Goal: Task Accomplishment & Management: Complete application form

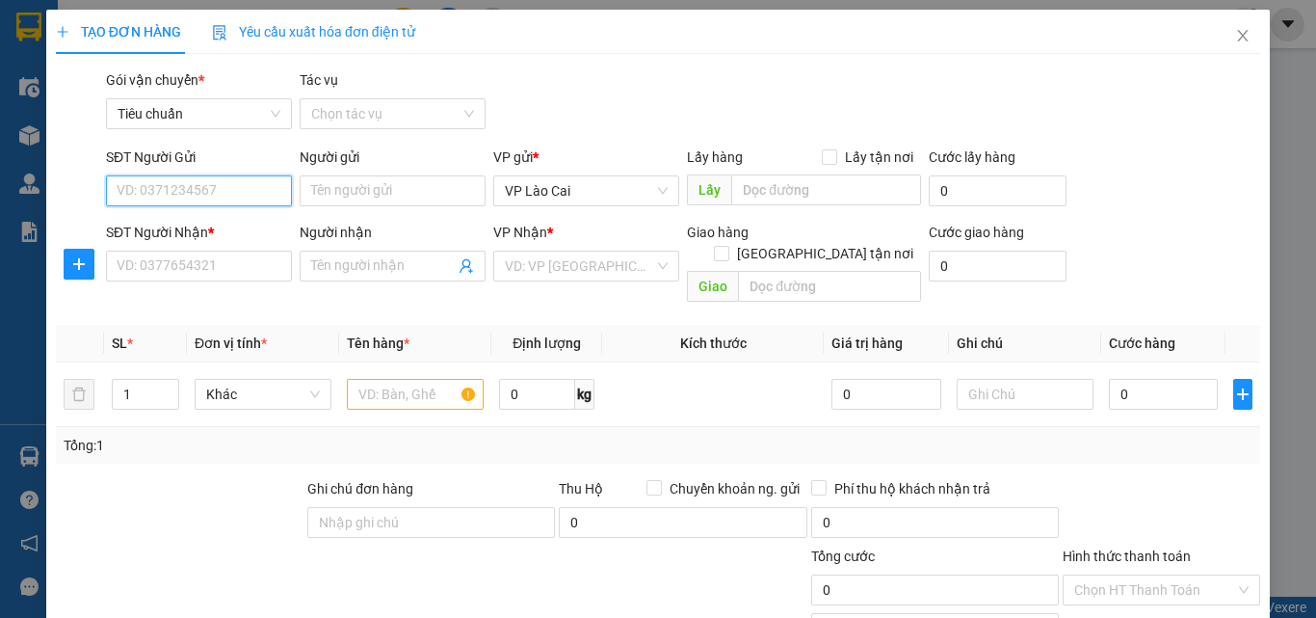
click at [217, 196] on input "SĐT Người Gửi" at bounding box center [199, 190] width 186 height 31
paste input "0833886921"
type input "0833886921"
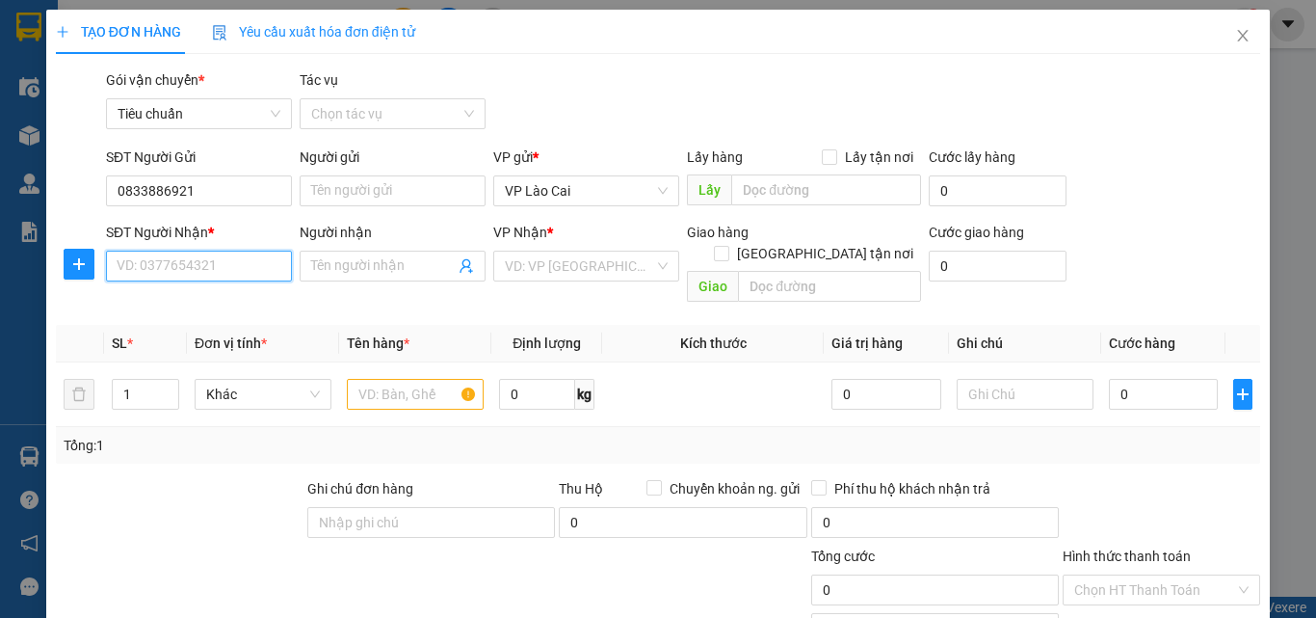
click at [226, 253] on input "SĐT Người Nhận *" at bounding box center [199, 266] width 186 height 31
paste input "0833886921"
type input "0833886921"
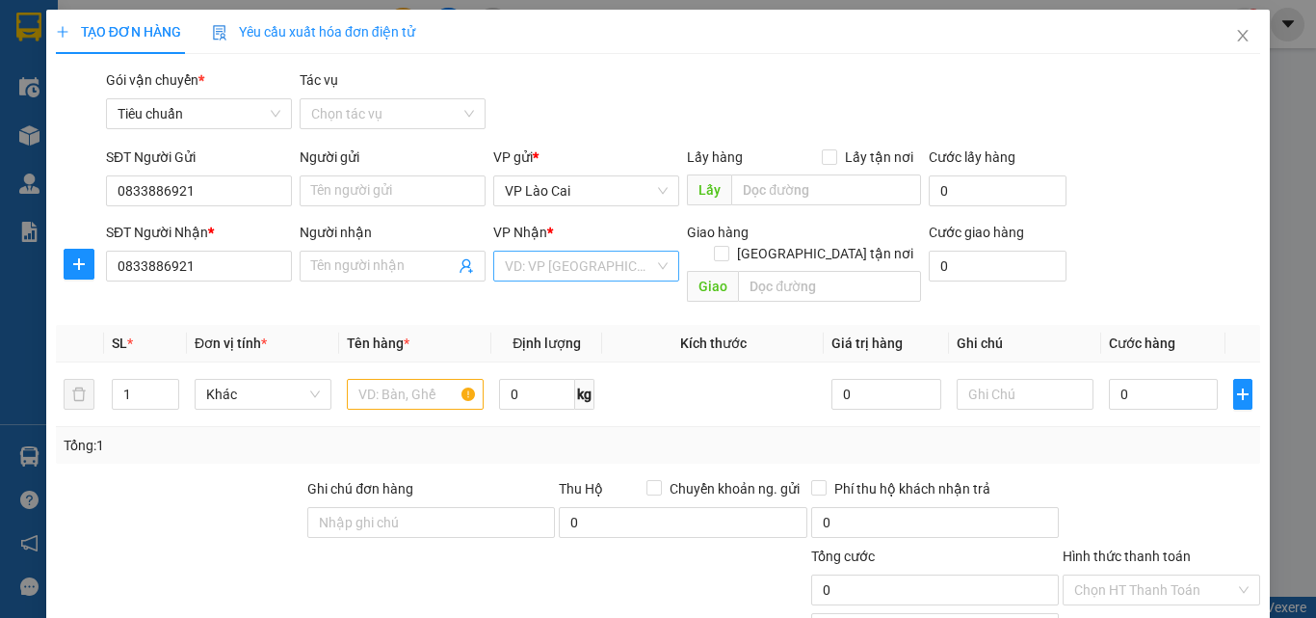
click at [576, 274] on input "search" at bounding box center [579, 265] width 149 height 29
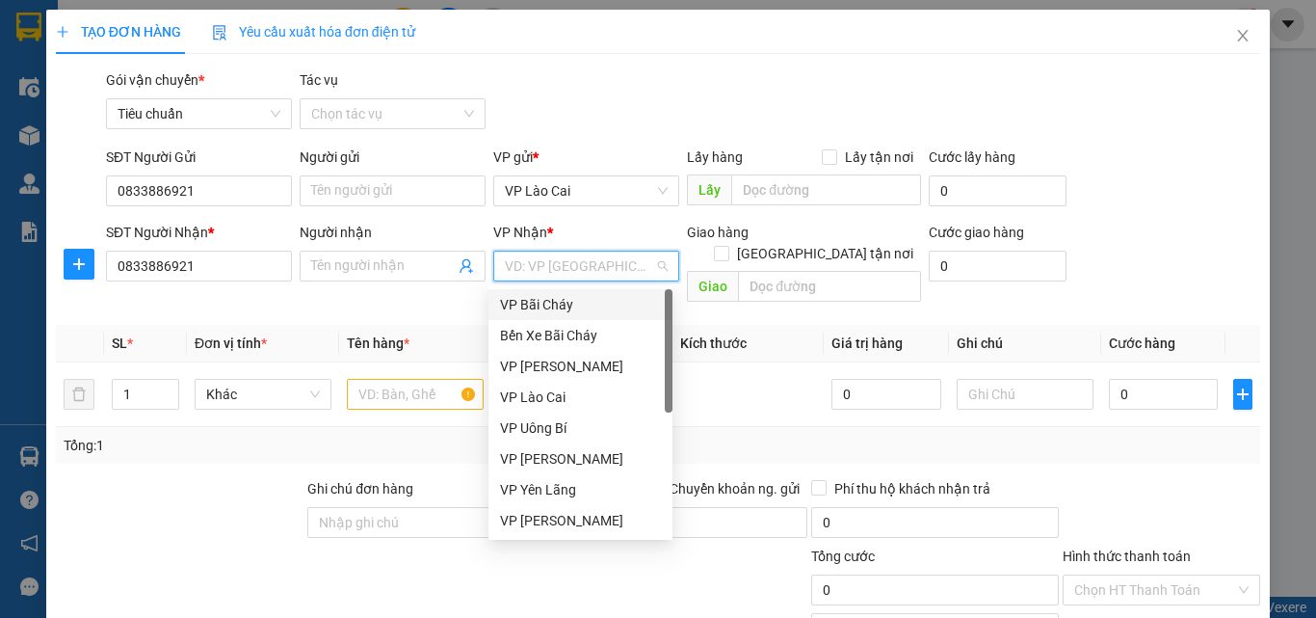
scroll to position [308, 0]
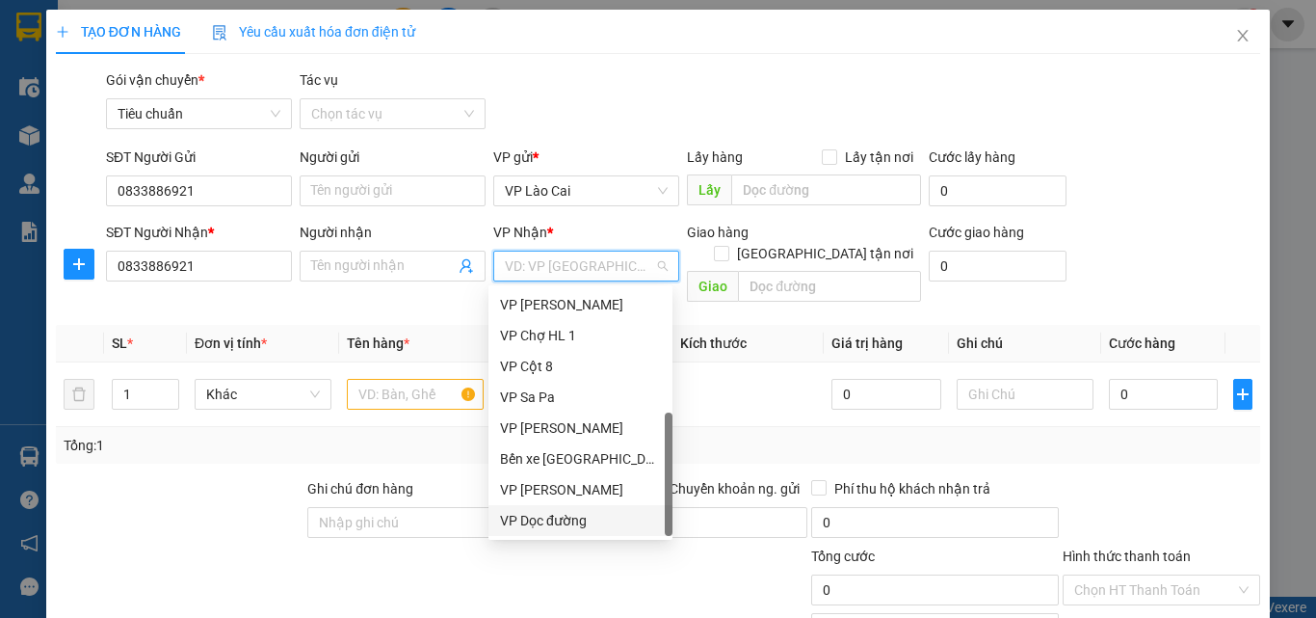
click at [551, 514] on div "VP Dọc đường" at bounding box center [580, 520] width 161 height 21
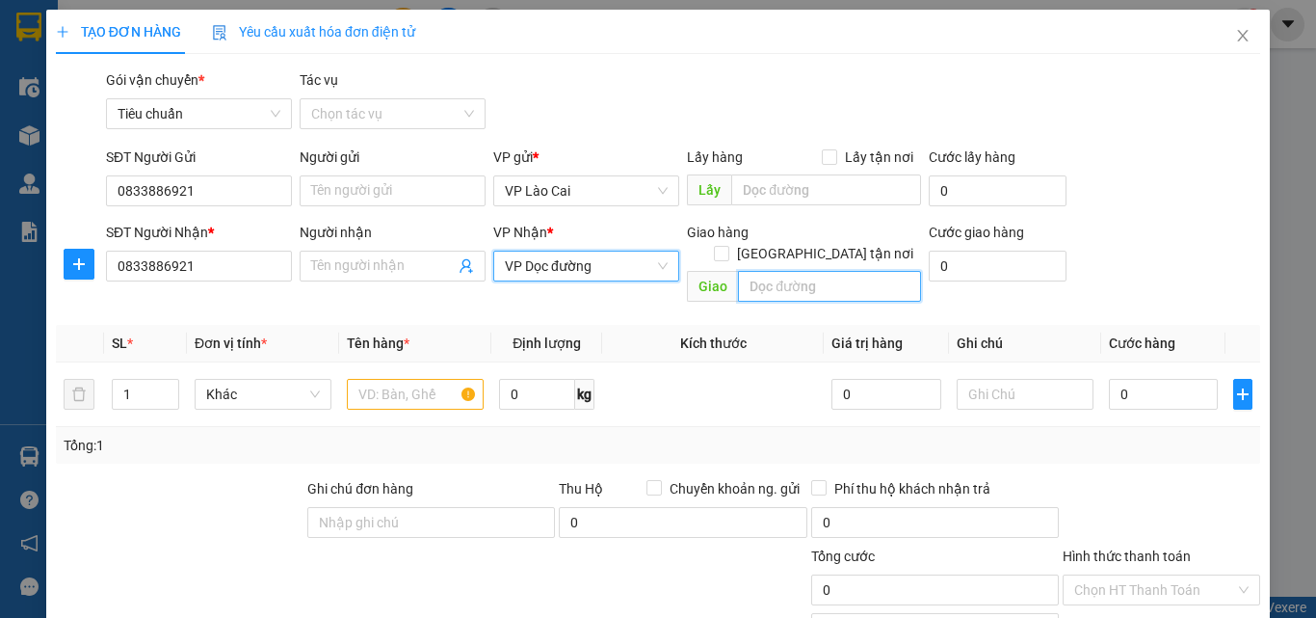
click at [814, 271] on input "text" at bounding box center [829, 286] width 183 height 31
click at [779, 271] on input "text" at bounding box center [829, 286] width 183 height 31
paste input "cổng [GEOGRAPHIC_DATA] , [GEOGRAPHIC_DATA]"
type input "cổng [GEOGRAPHIC_DATA] , [GEOGRAPHIC_DATA]"
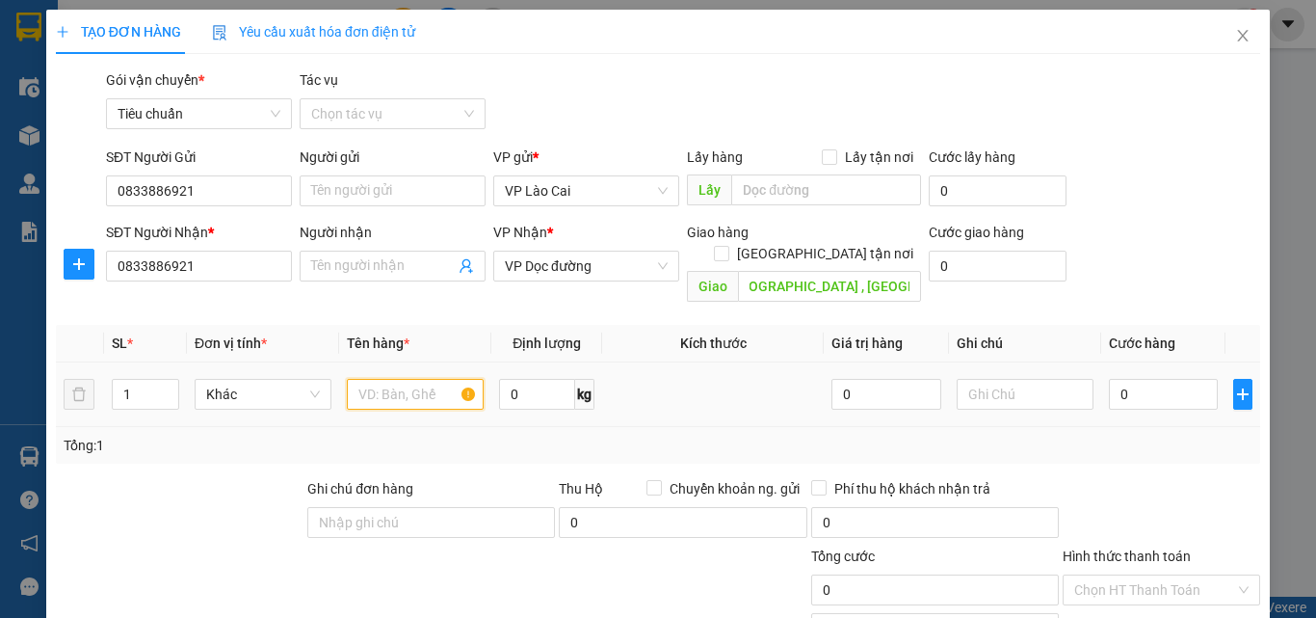
click at [393, 379] on input "text" at bounding box center [415, 394] width 137 height 31
type input "1 bọc nhỏ"
click at [1125, 379] on input "0" at bounding box center [1163, 394] width 109 height 31
click at [996, 379] on input "text" at bounding box center [1025, 394] width 137 height 31
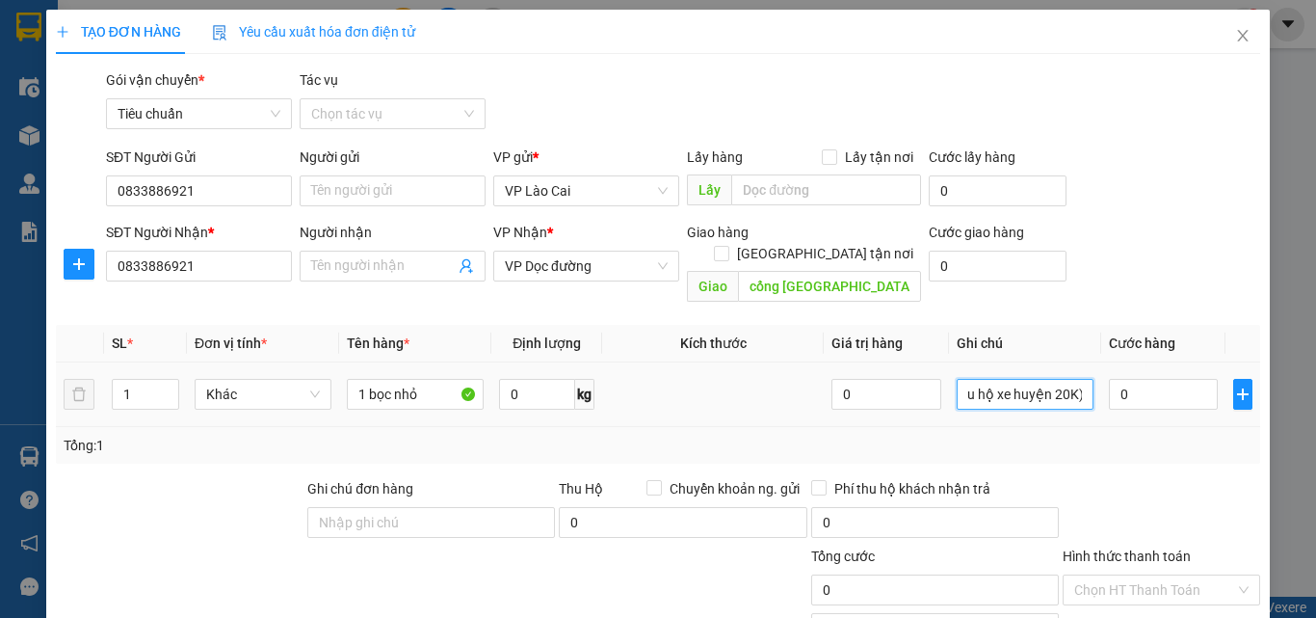
scroll to position [0, 242]
type input "khách đi xe 11h ngày 14/10 để quên ( thu hộ xe huyện 20K)"
click at [1156, 379] on input "0" at bounding box center [1163, 394] width 109 height 31
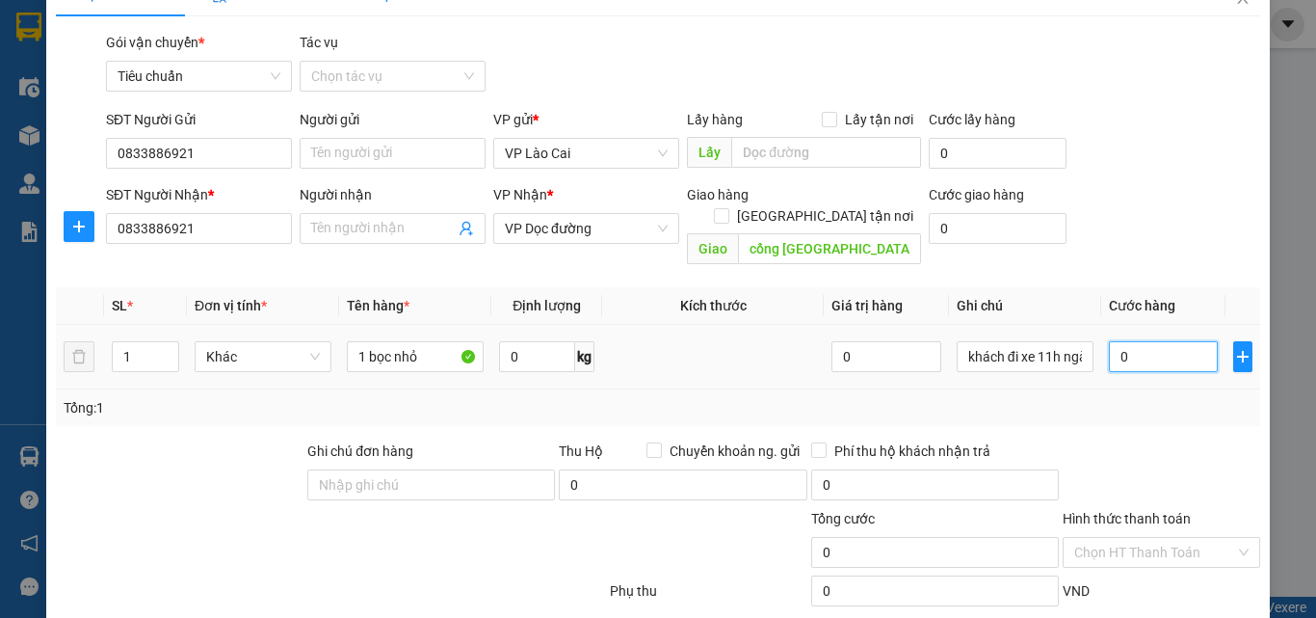
scroll to position [96, 0]
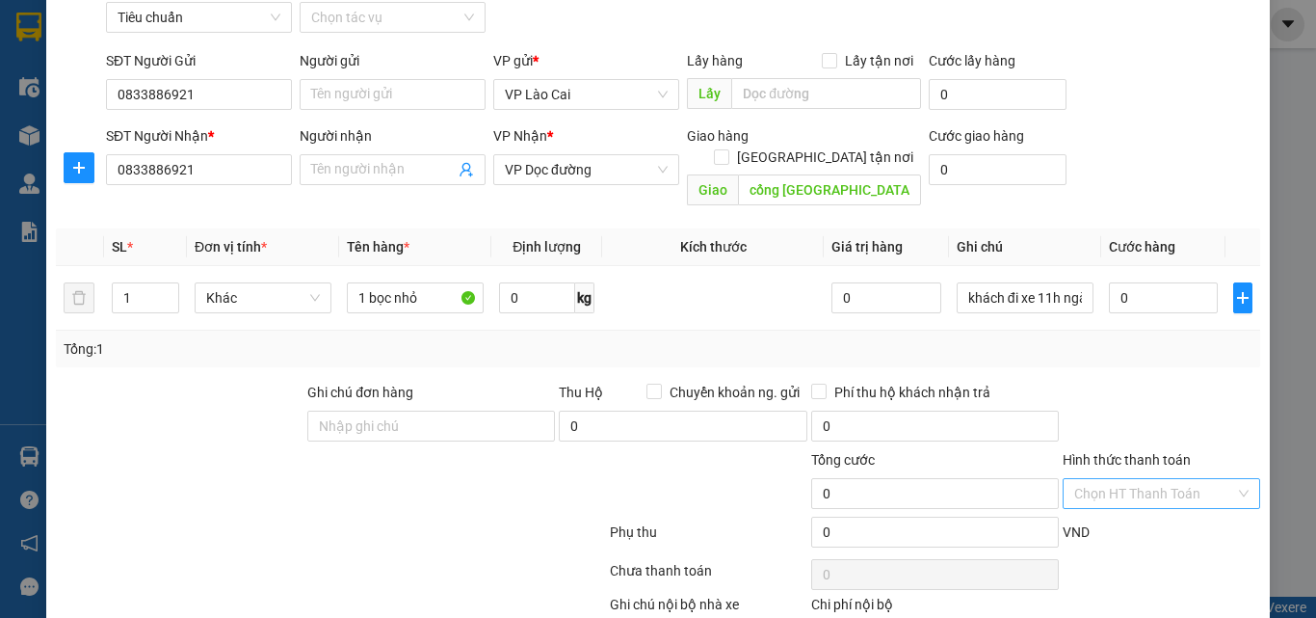
click at [1174, 479] on input "Hình thức thanh toán" at bounding box center [1154, 493] width 161 height 29
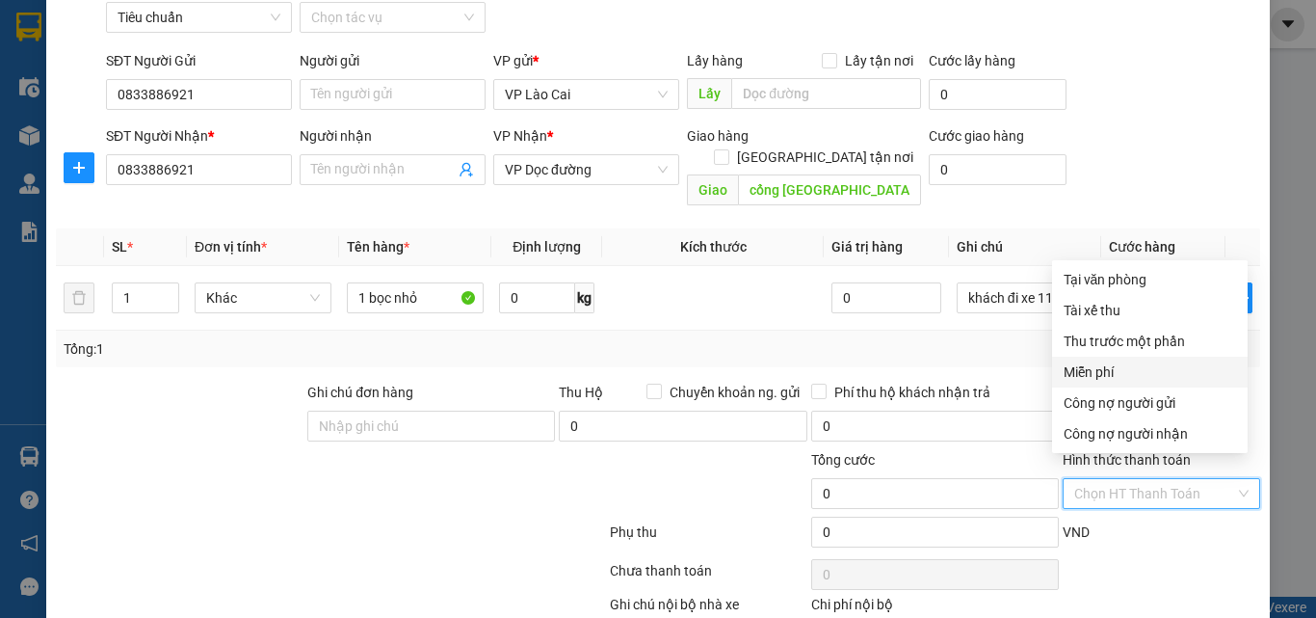
click at [1148, 369] on div "Miễn phí" at bounding box center [1150, 371] width 172 height 21
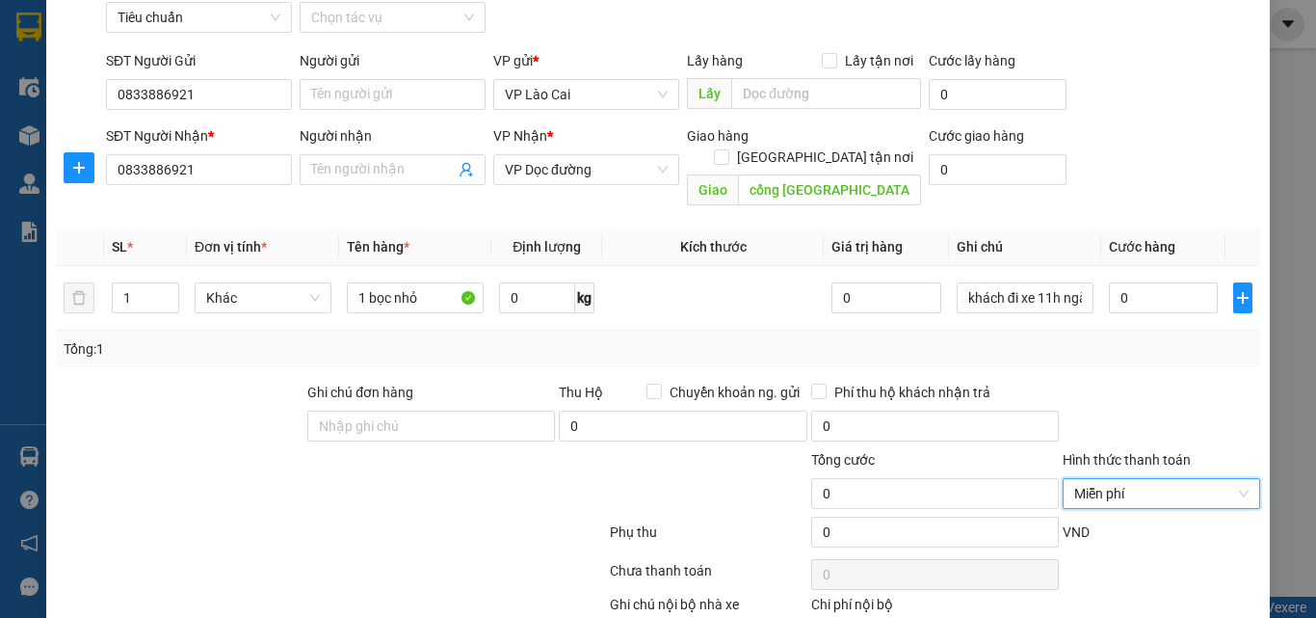
click at [1158, 357] on div "Transit Pickup Surcharge Ids Transit Deliver Surcharge Ids Transit Deliver Surc…" at bounding box center [658, 336] width 1204 height 726
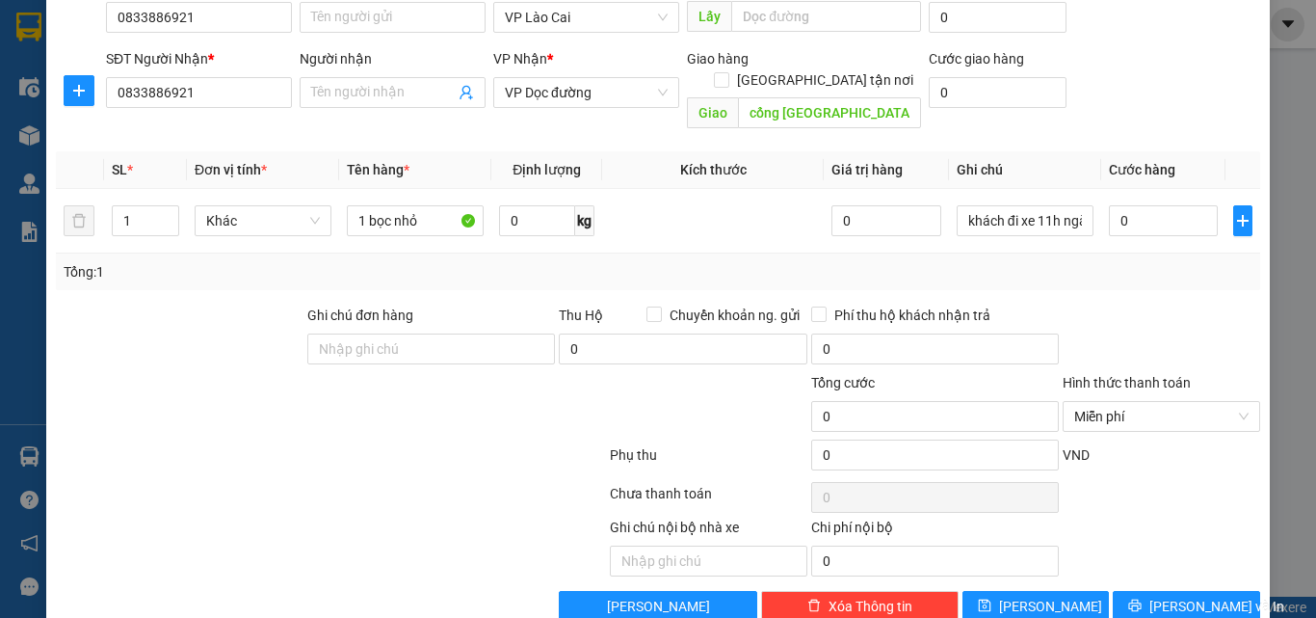
scroll to position [194, 0]
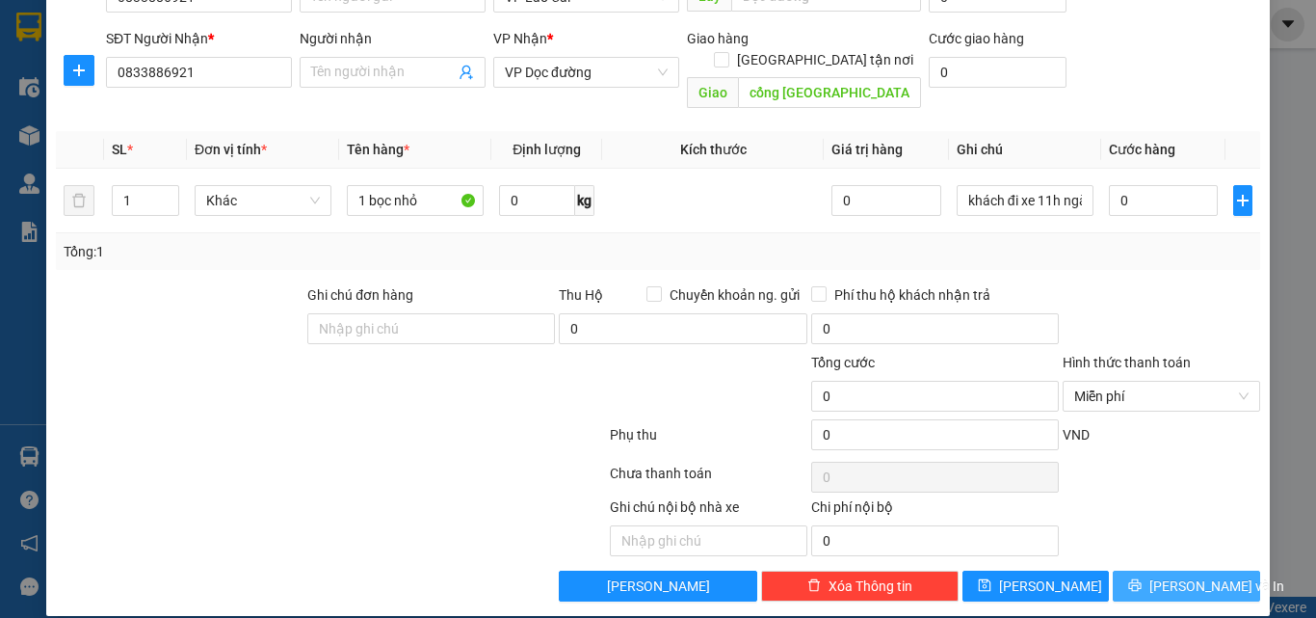
click at [1200, 575] on span "[PERSON_NAME] và In" at bounding box center [1216, 585] width 135 height 21
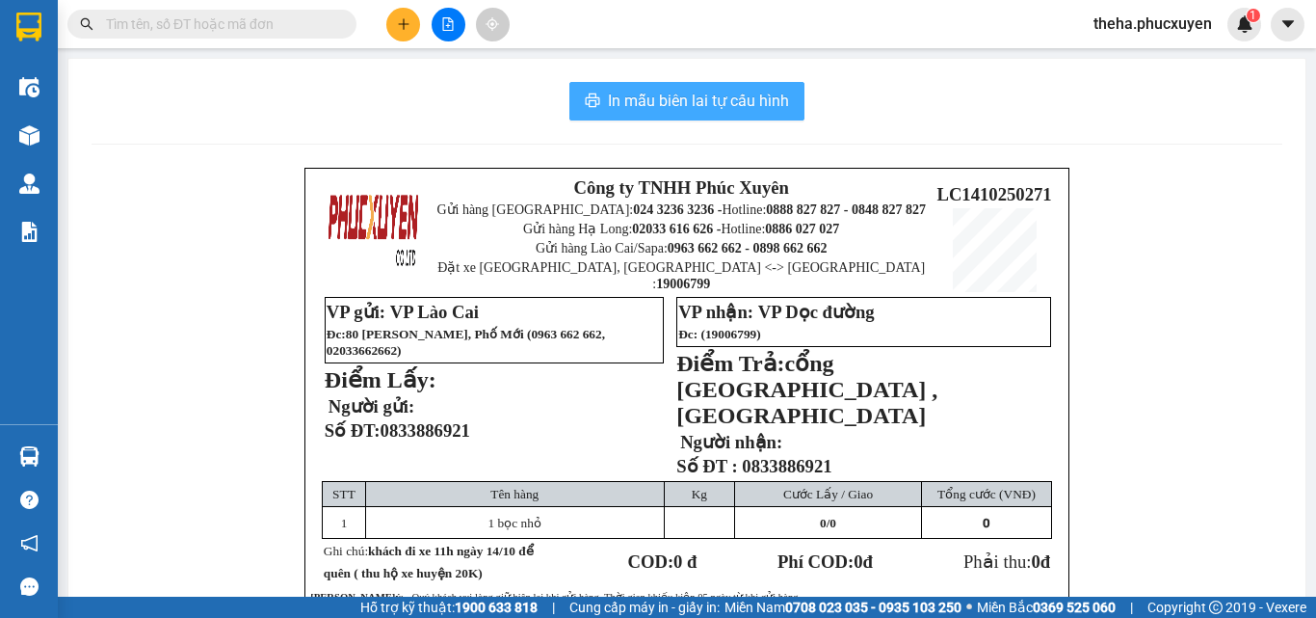
click at [767, 110] on span "In mẫu biên lai tự cấu hình" at bounding box center [698, 101] width 181 height 24
